Goal: Information Seeking & Learning: Learn about a topic

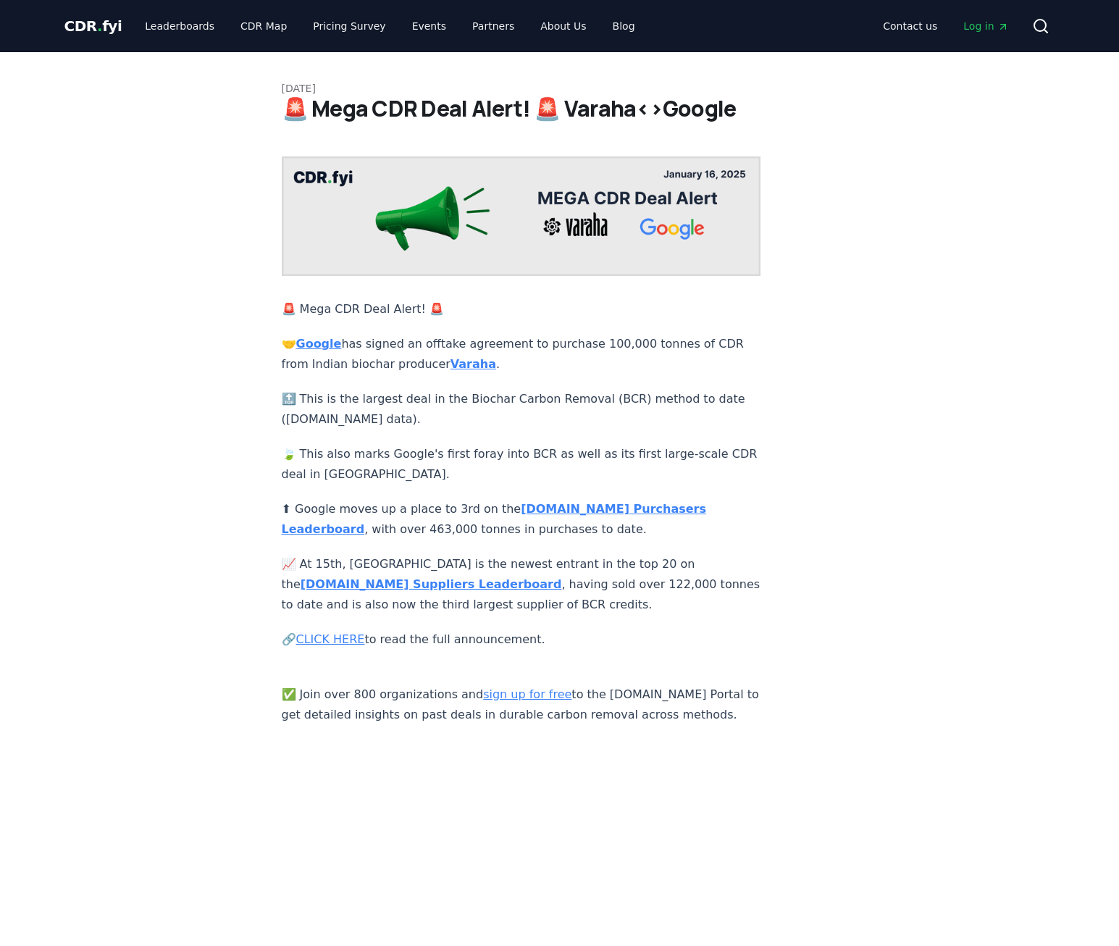
click at [562, 577] on strong "[DOMAIN_NAME] Suppliers Leaderboard" at bounding box center [431, 584] width 261 height 14
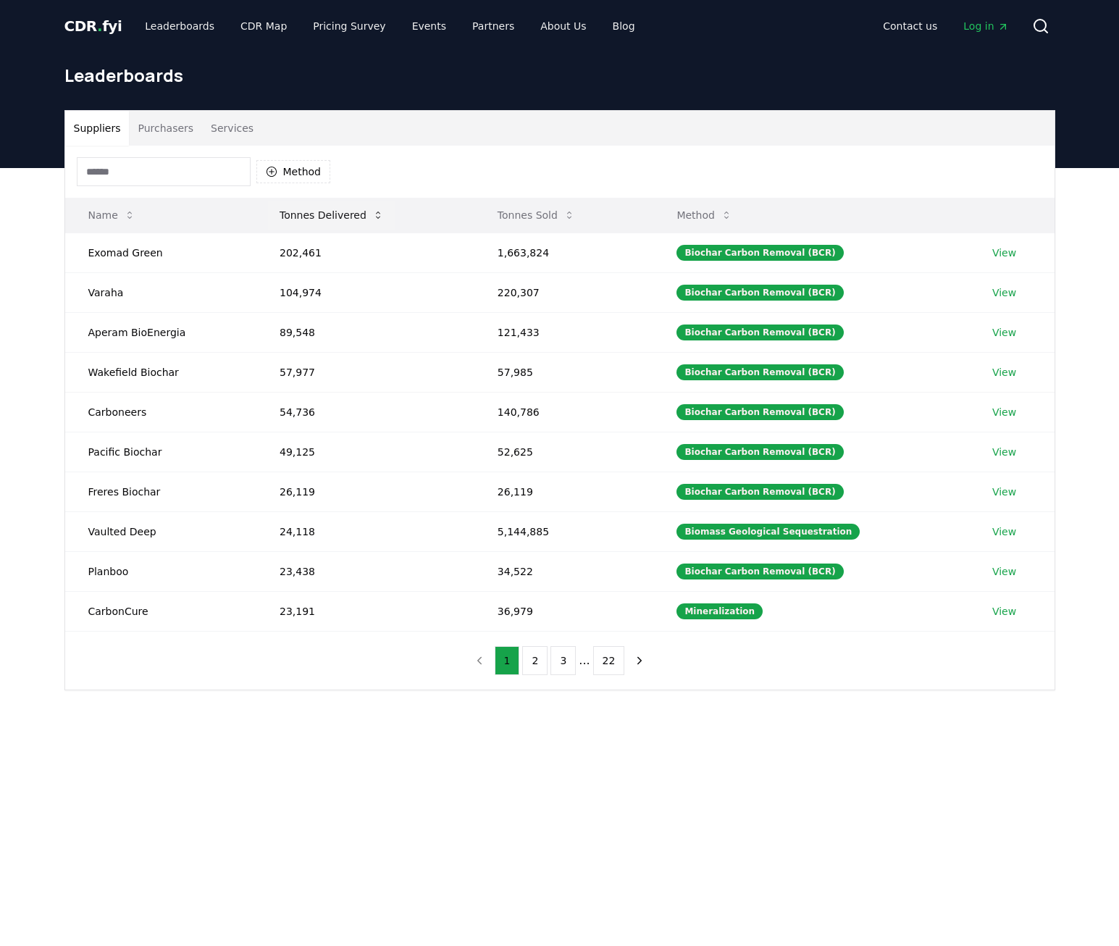
click at [376, 213] on icon at bounding box center [378, 214] width 4 height 7
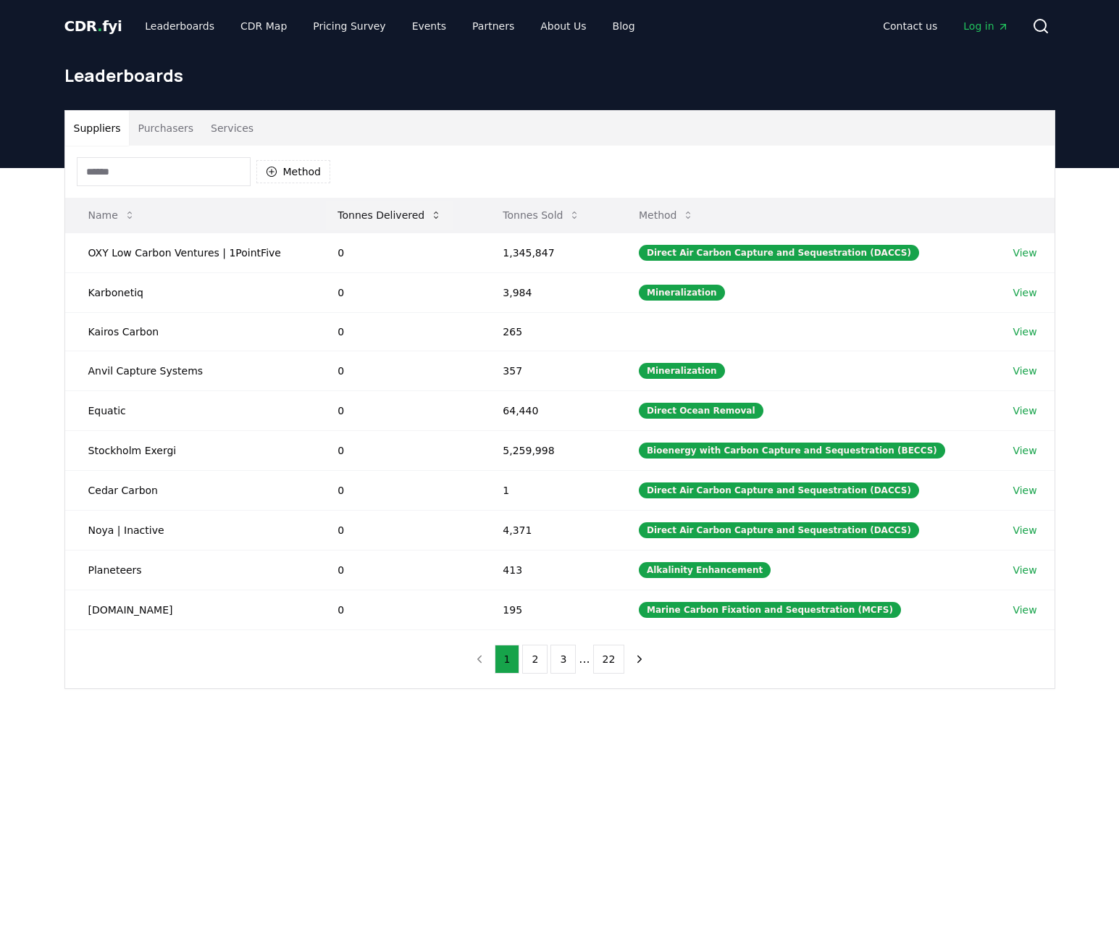
click at [378, 214] on button "Tonnes Delivered" at bounding box center [389, 215] width 127 height 29
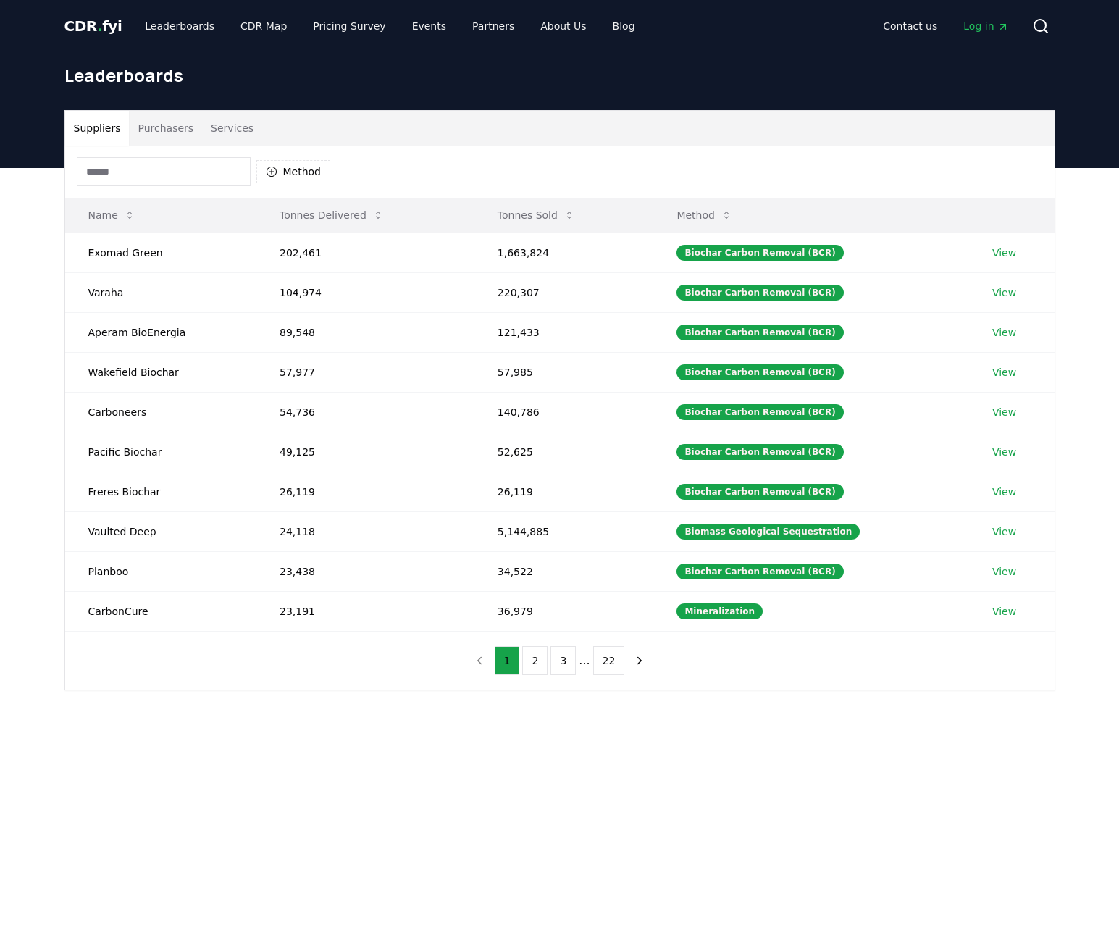
click at [575, 211] on icon at bounding box center [569, 215] width 12 height 12
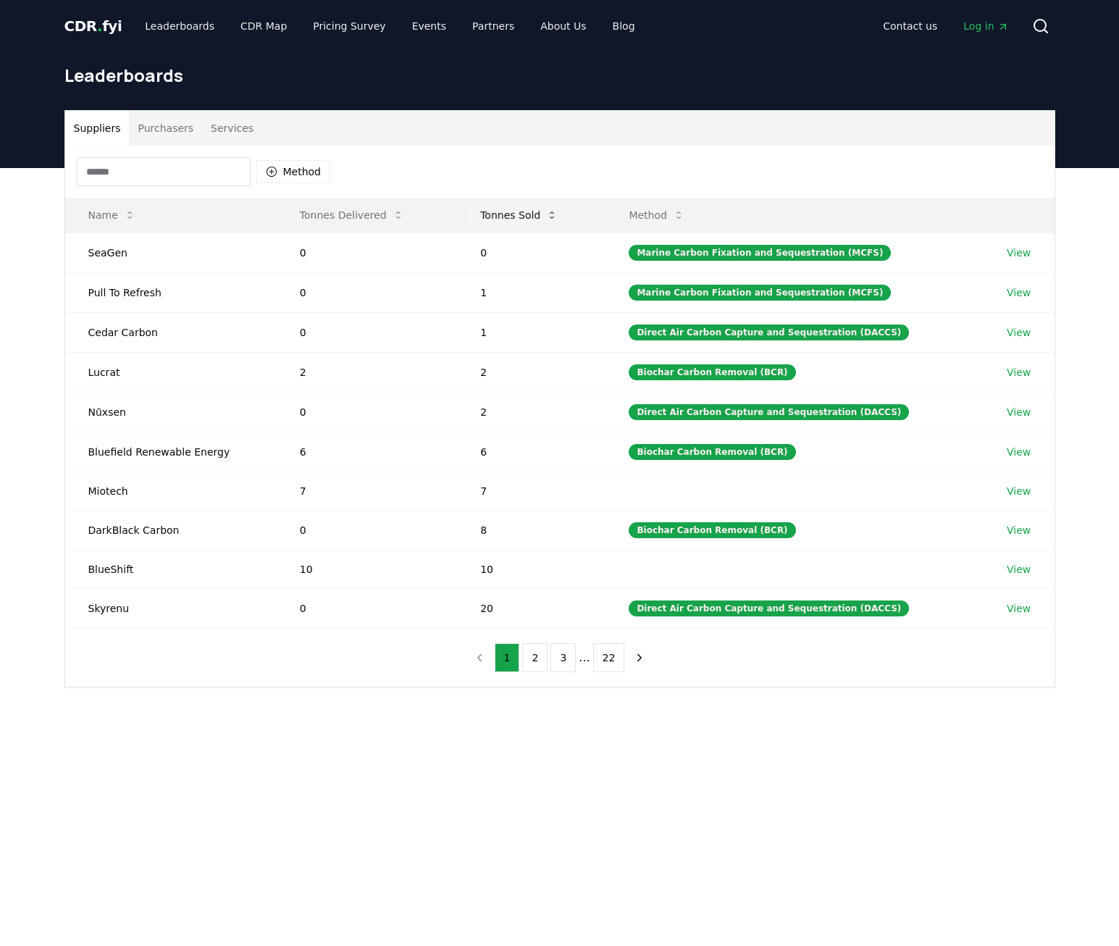
click at [569, 211] on button "Tonnes Sold" at bounding box center [519, 215] width 101 height 29
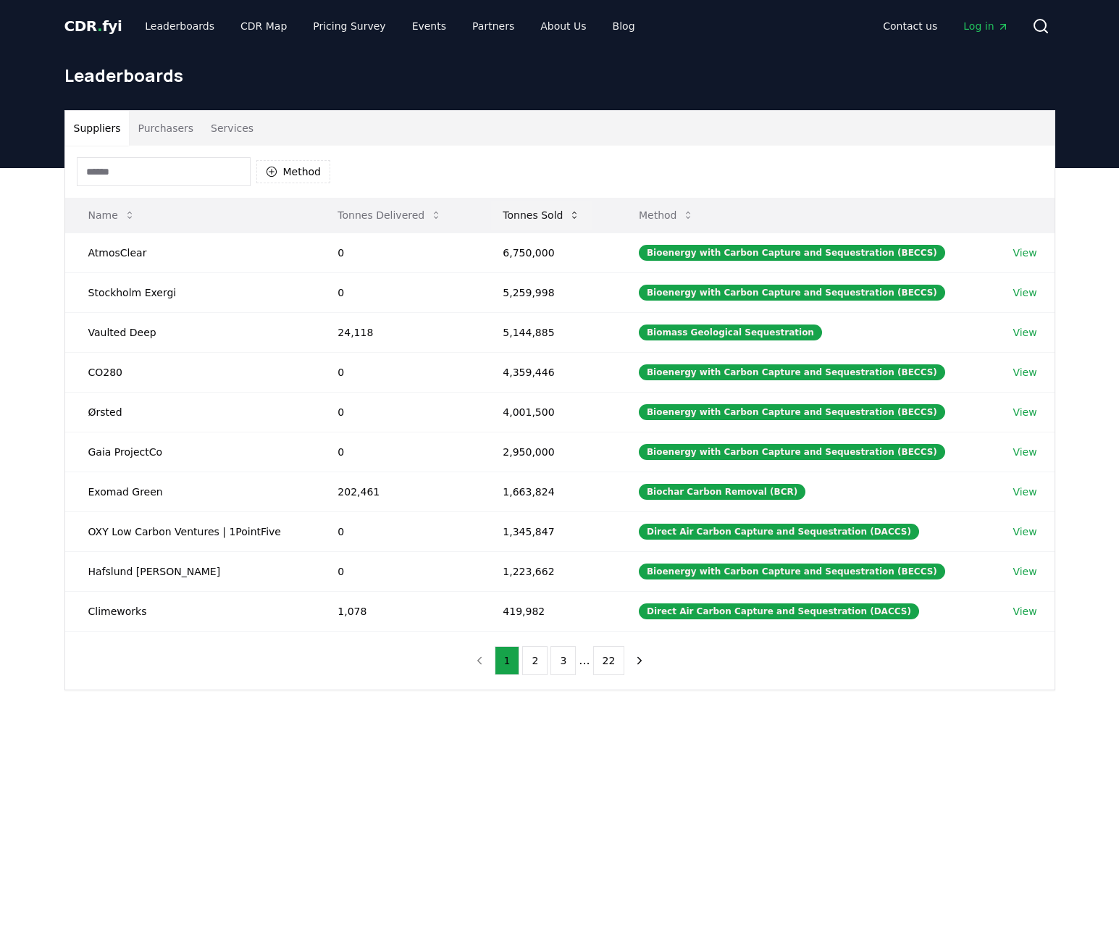
click at [580, 219] on icon at bounding box center [575, 215] width 12 height 12
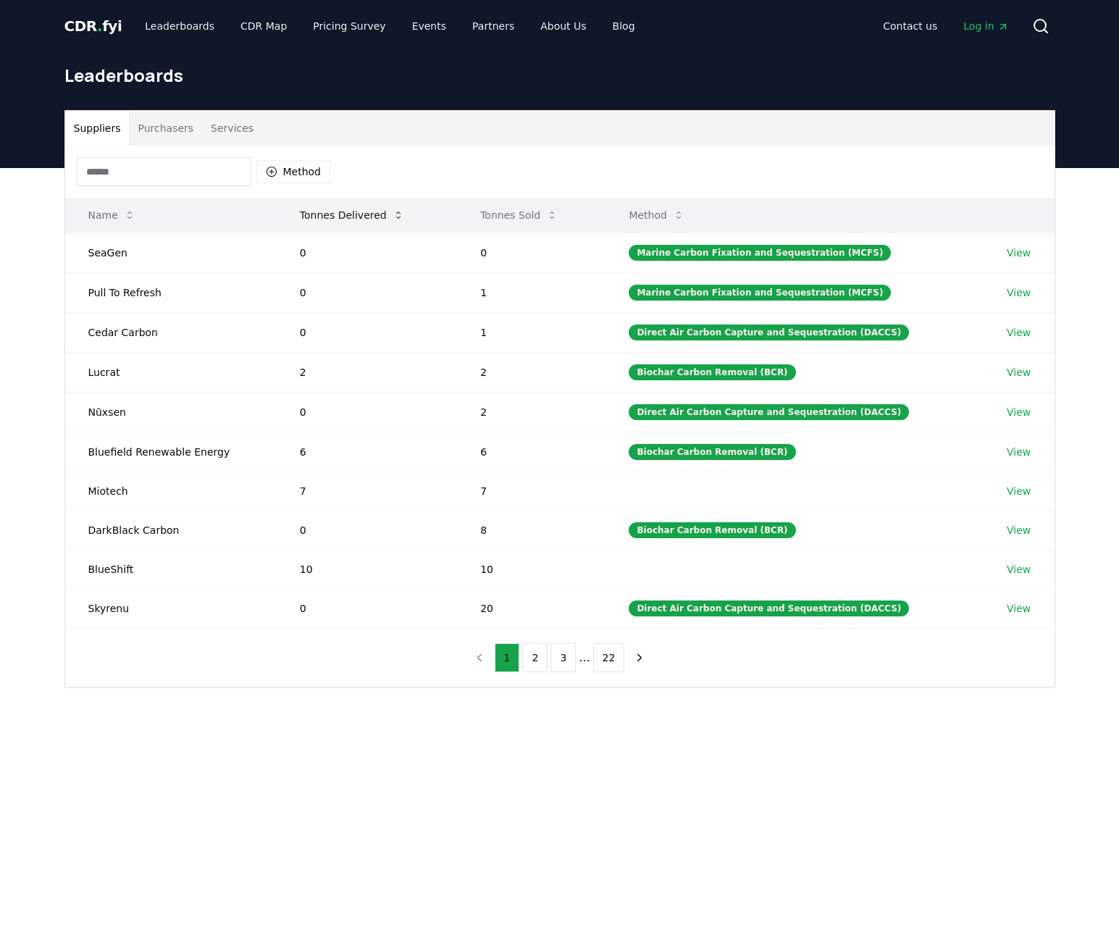
click at [388, 211] on button "Tonnes Delivered" at bounding box center [351, 215] width 127 height 29
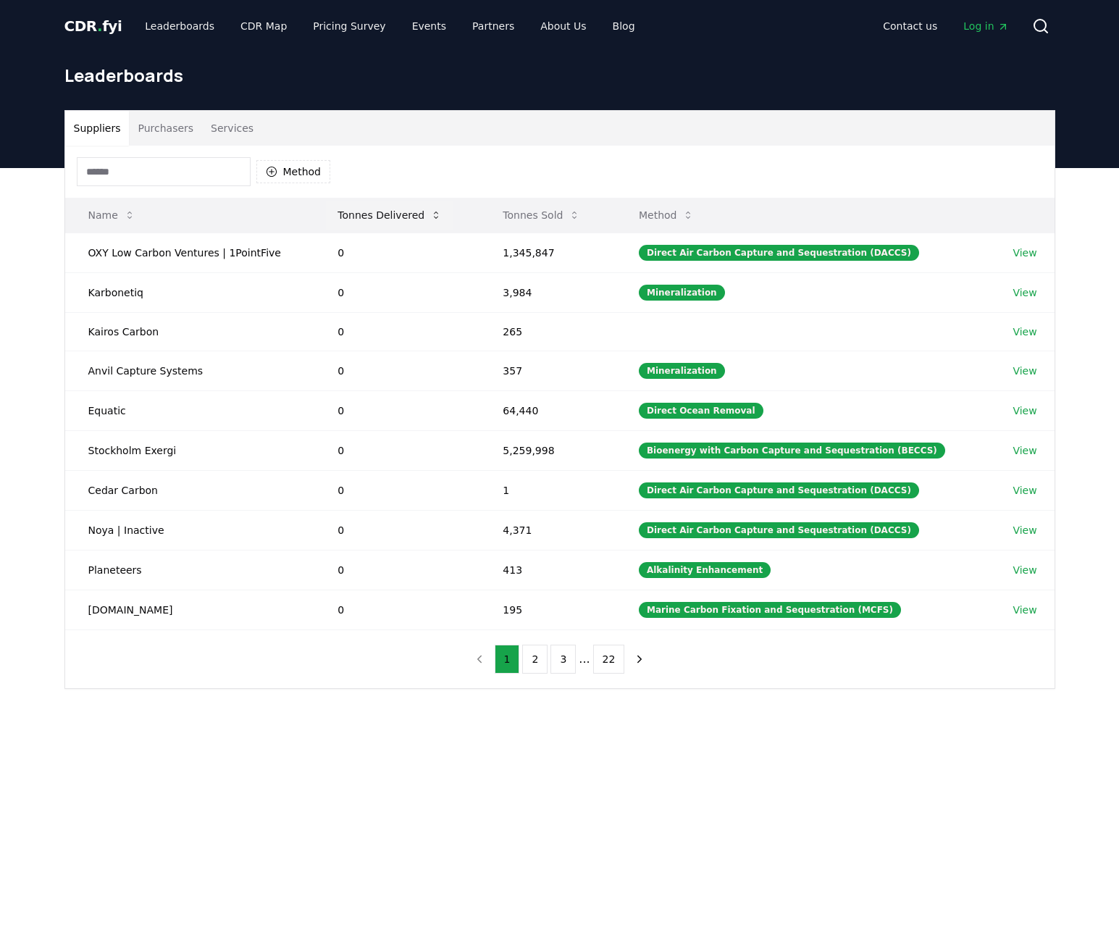
click at [413, 217] on button "Tonnes Delivered" at bounding box center [389, 215] width 127 height 29
